Goal: Find contact information: Find contact information

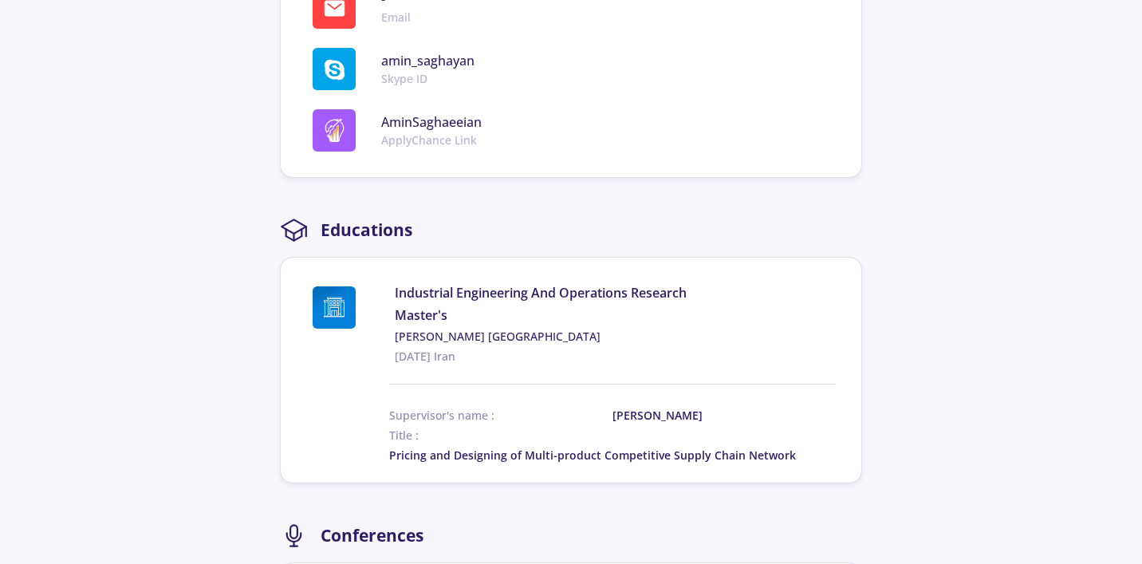
scroll to position [1142, 0]
click at [531, 282] on span "Industrial Engineering And Operations Research" at bounding box center [615, 291] width 441 height 19
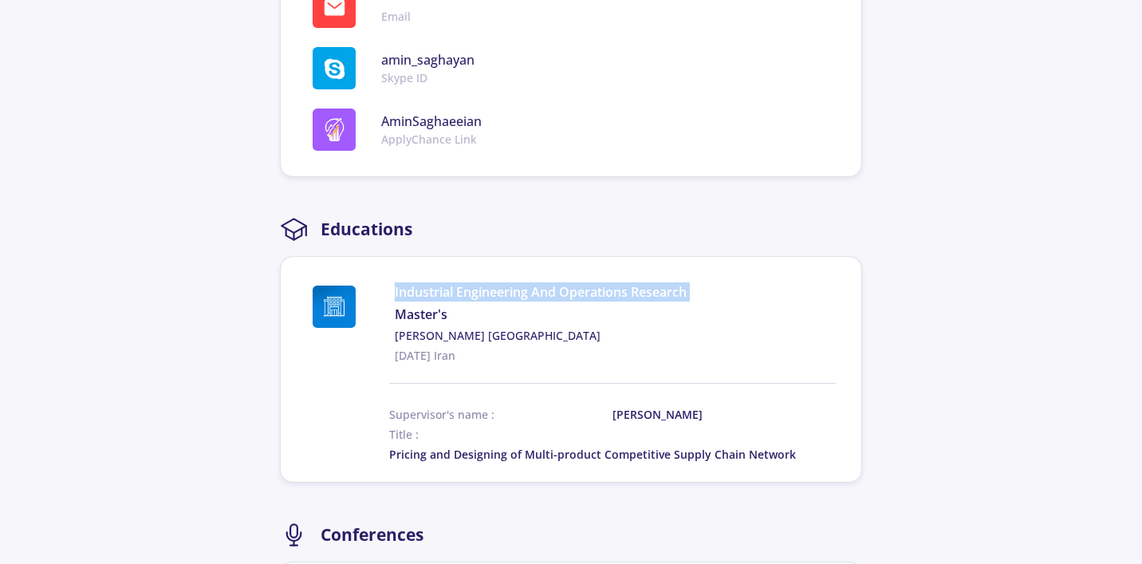
click at [531, 282] on span "Industrial Engineering And Operations Research" at bounding box center [615, 291] width 441 height 19
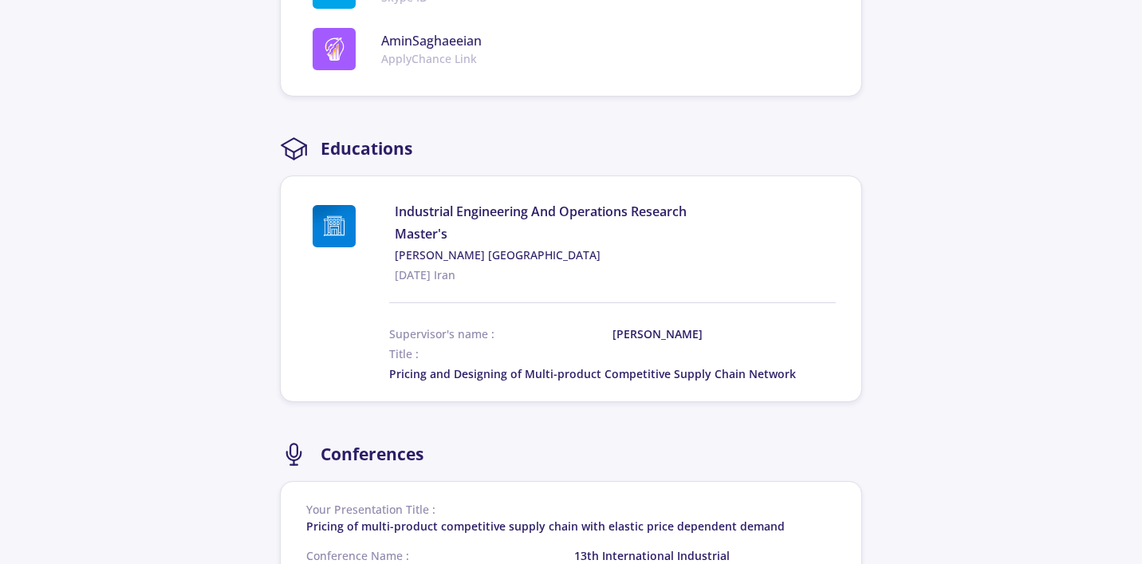
scroll to position [1107, 0]
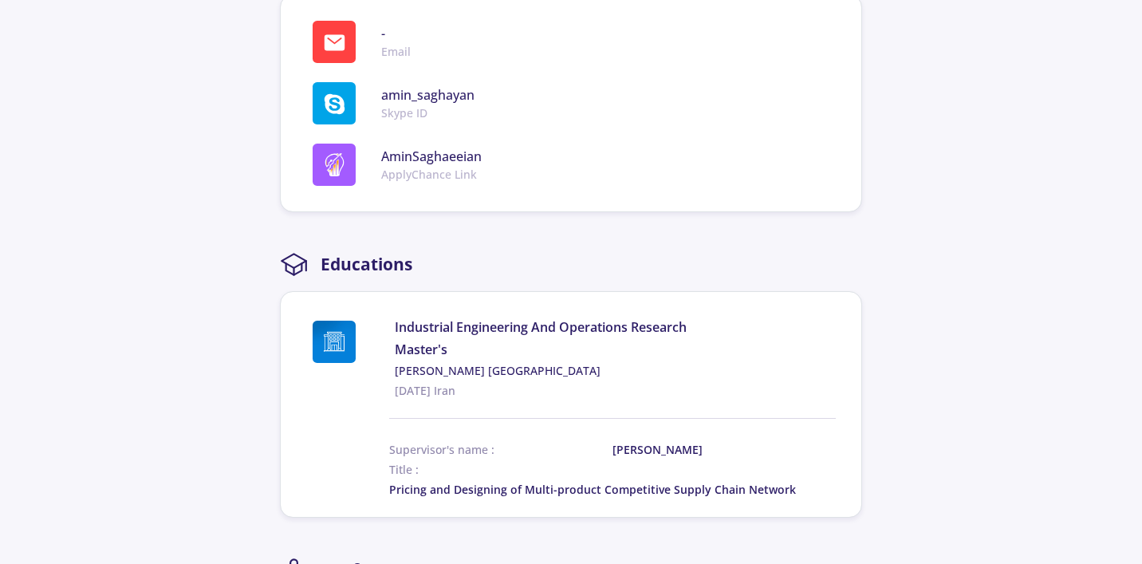
click at [472, 317] on span "Industrial Engineering And Operations Research" at bounding box center [615, 326] width 441 height 19
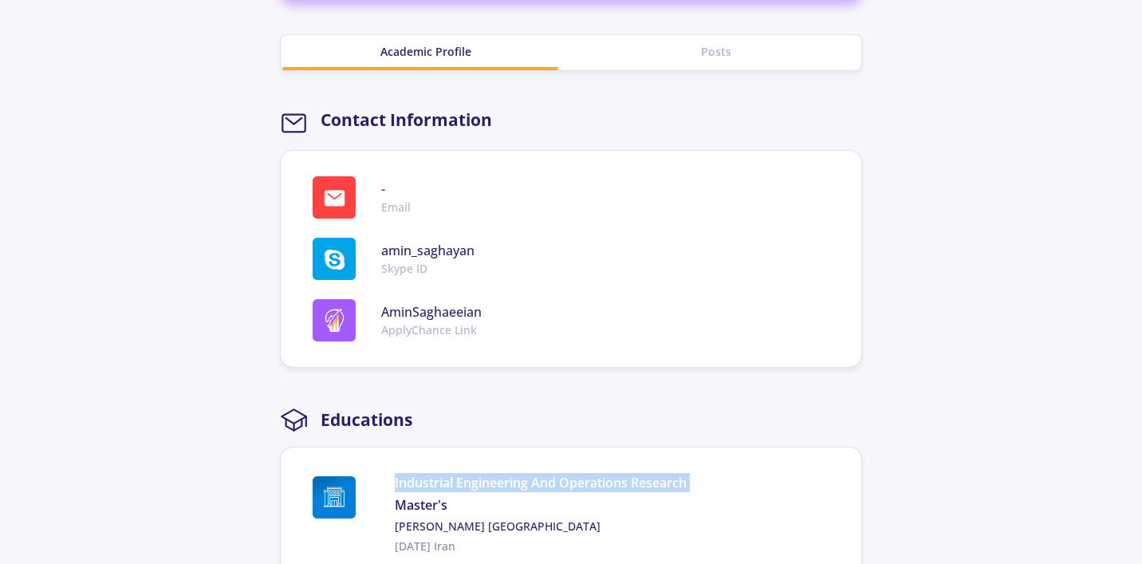
scroll to position [940, 0]
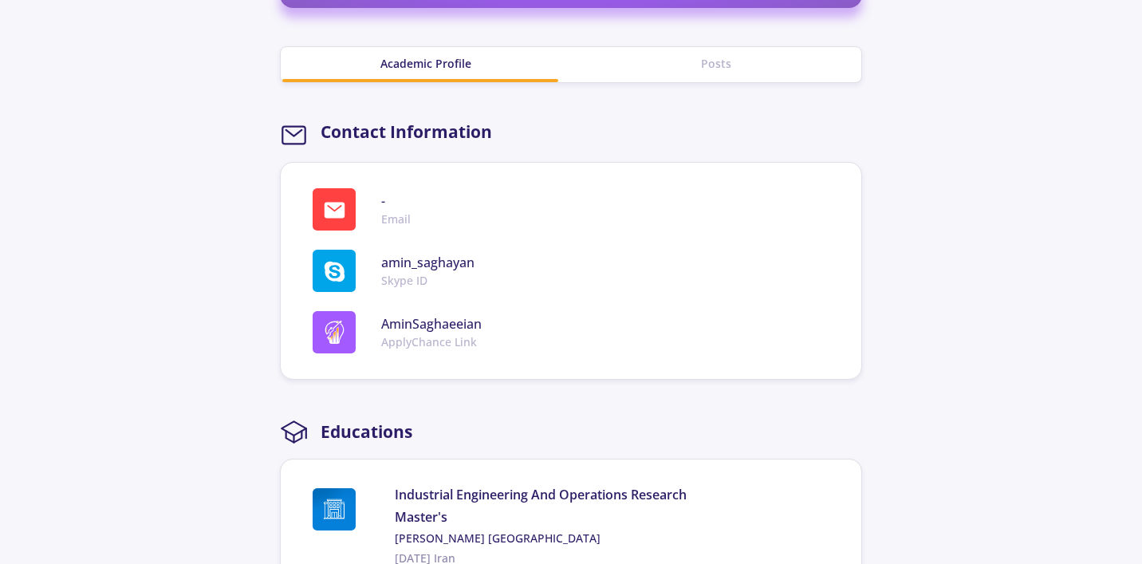
click at [443, 314] on span "AminSaghaeeian" at bounding box center [431, 323] width 100 height 19
